Goal: Navigation & Orientation: Find specific page/section

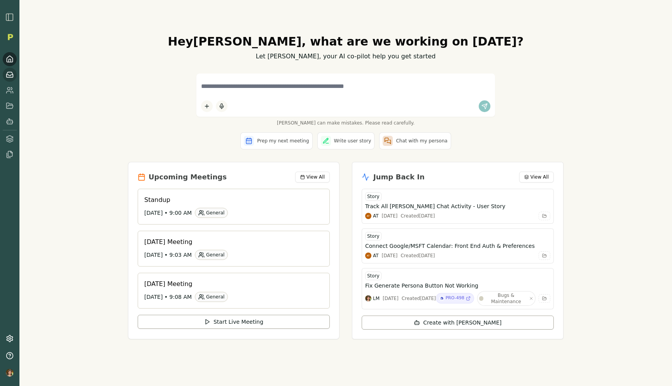
click at [9, 74] on icon at bounding box center [10, 75] width 8 height 8
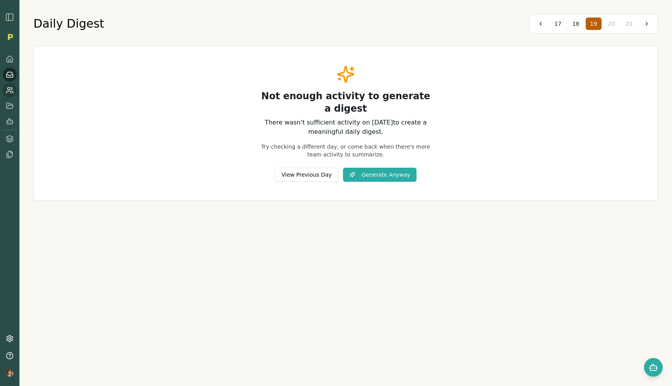
click at [10, 90] on icon at bounding box center [10, 90] width 8 height 8
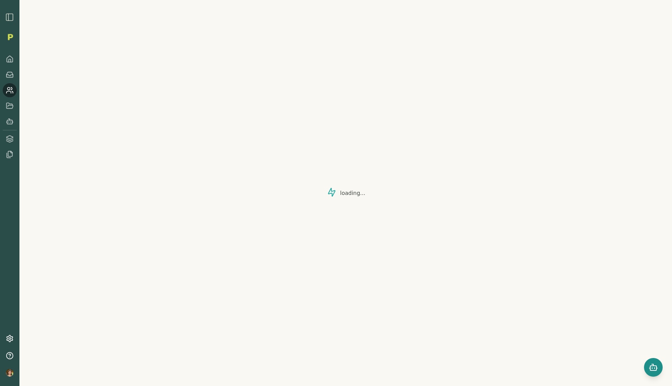
click at [653, 366] on icon "Open chat" at bounding box center [653, 366] width 9 height 9
